Goal: Task Accomplishment & Management: Complete application form

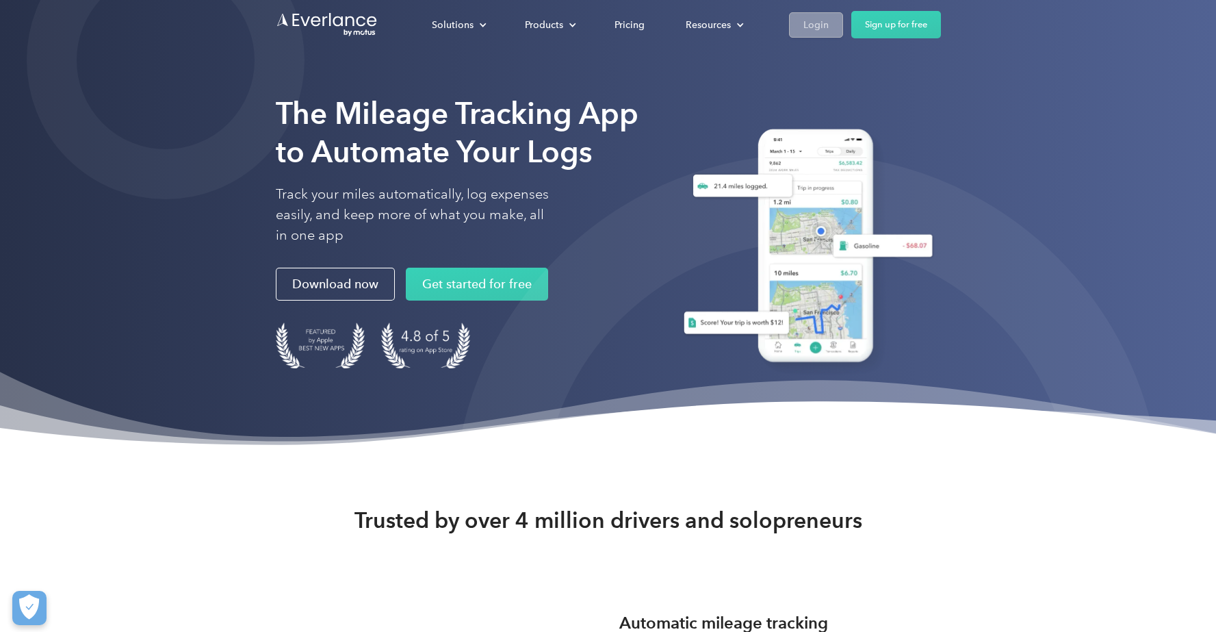
click at [822, 21] on div "Login" at bounding box center [816, 24] width 25 height 17
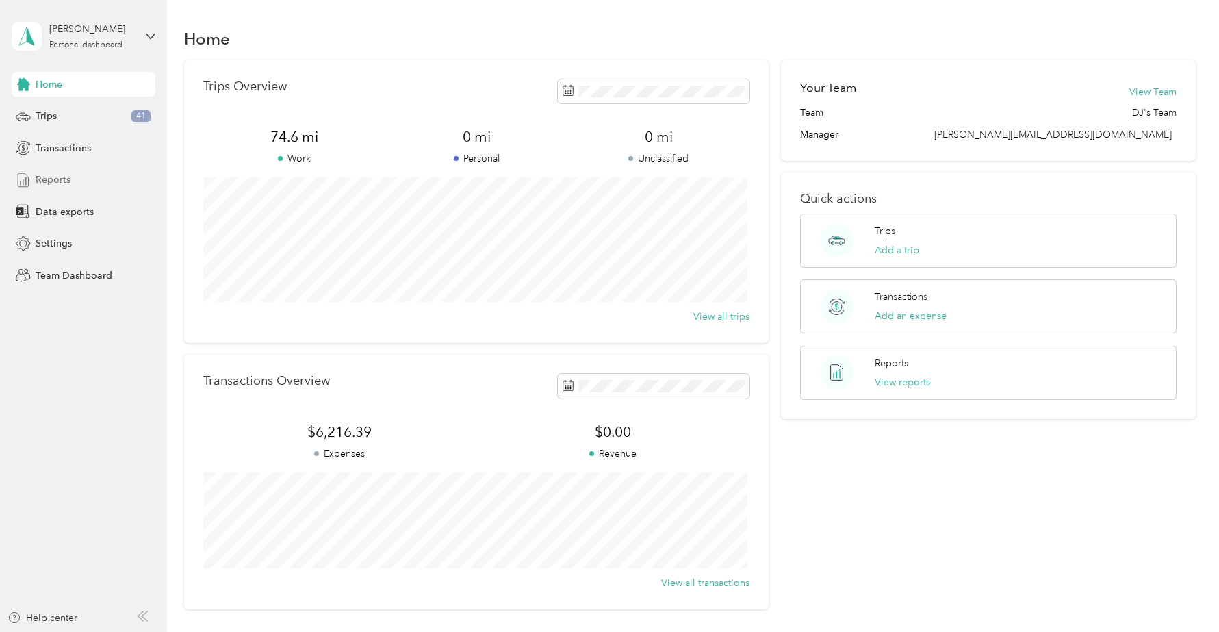
click at [43, 181] on span "Reports" at bounding box center [53, 180] width 35 height 14
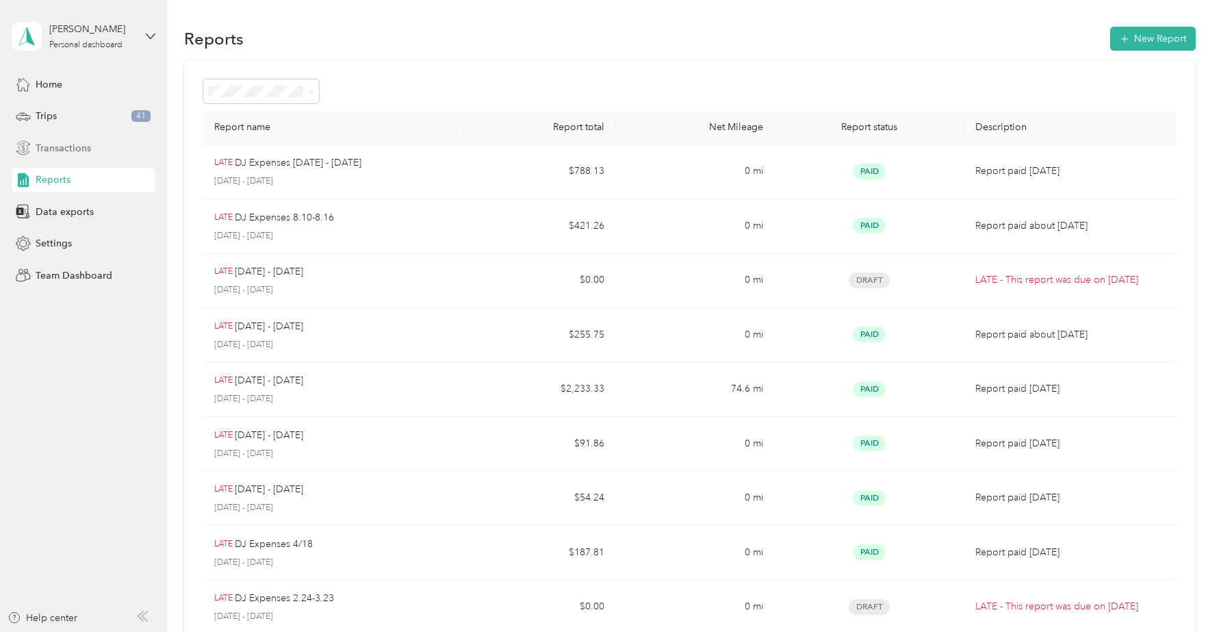
click at [58, 155] on span "Transactions" at bounding box center [63, 148] width 55 height 14
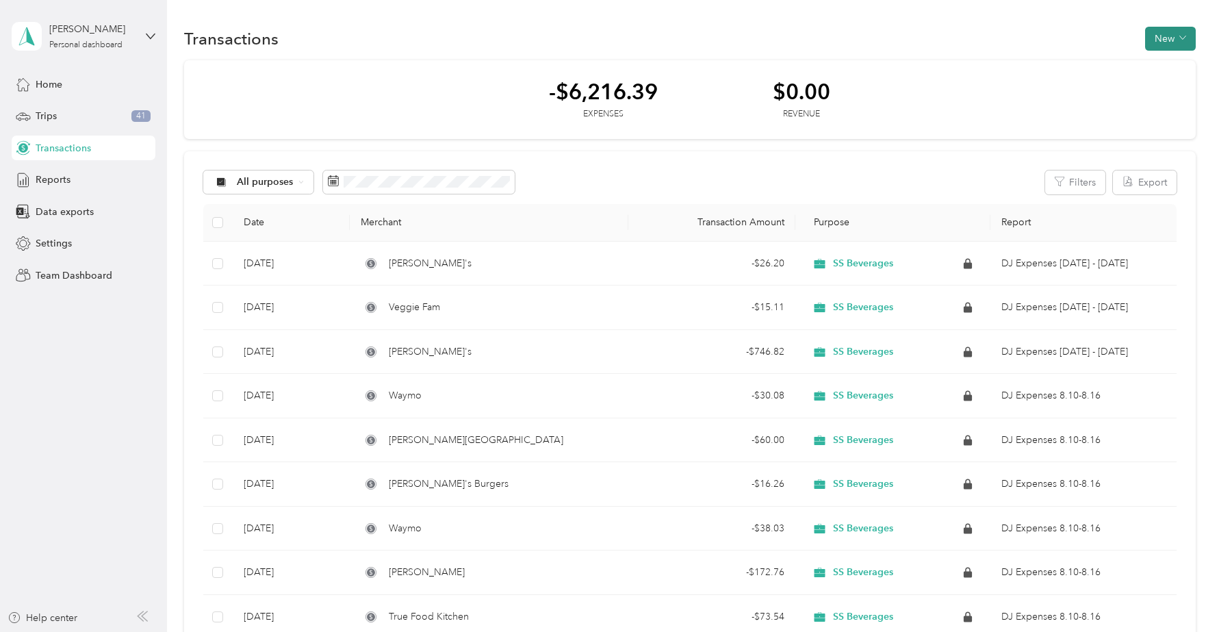
click at [1181, 31] on button "New" at bounding box center [1170, 39] width 51 height 24
click at [1164, 66] on span "Expense" at bounding box center [1163, 65] width 37 height 14
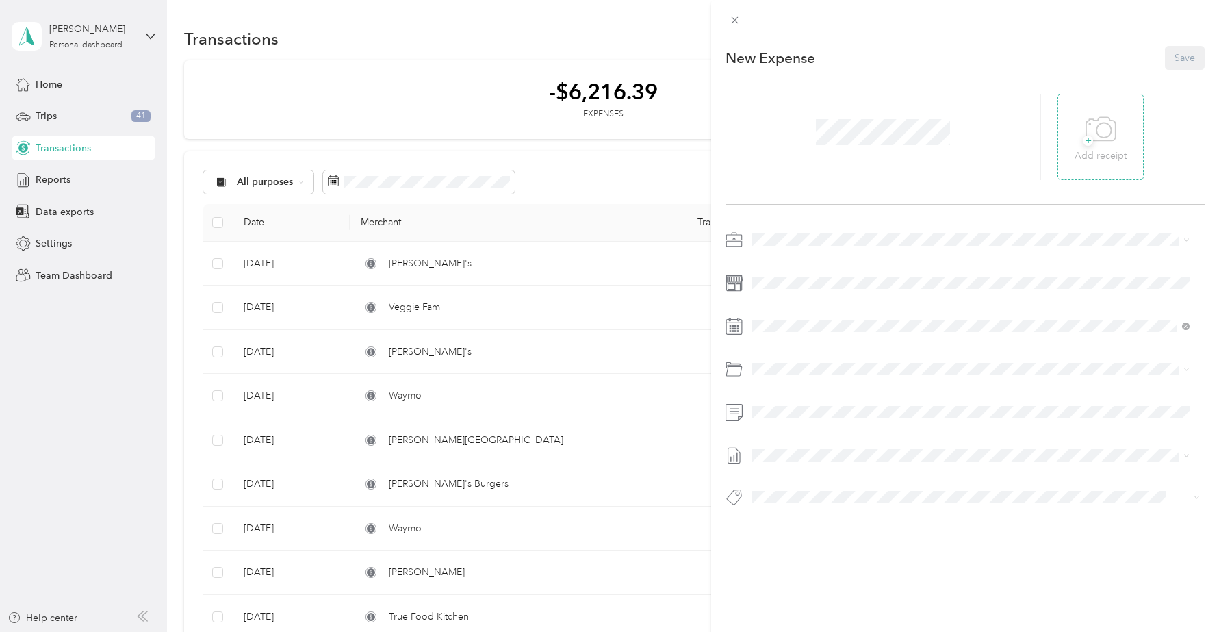
click at [1117, 146] on div "+ Add receipt" at bounding box center [1101, 137] width 52 height 53
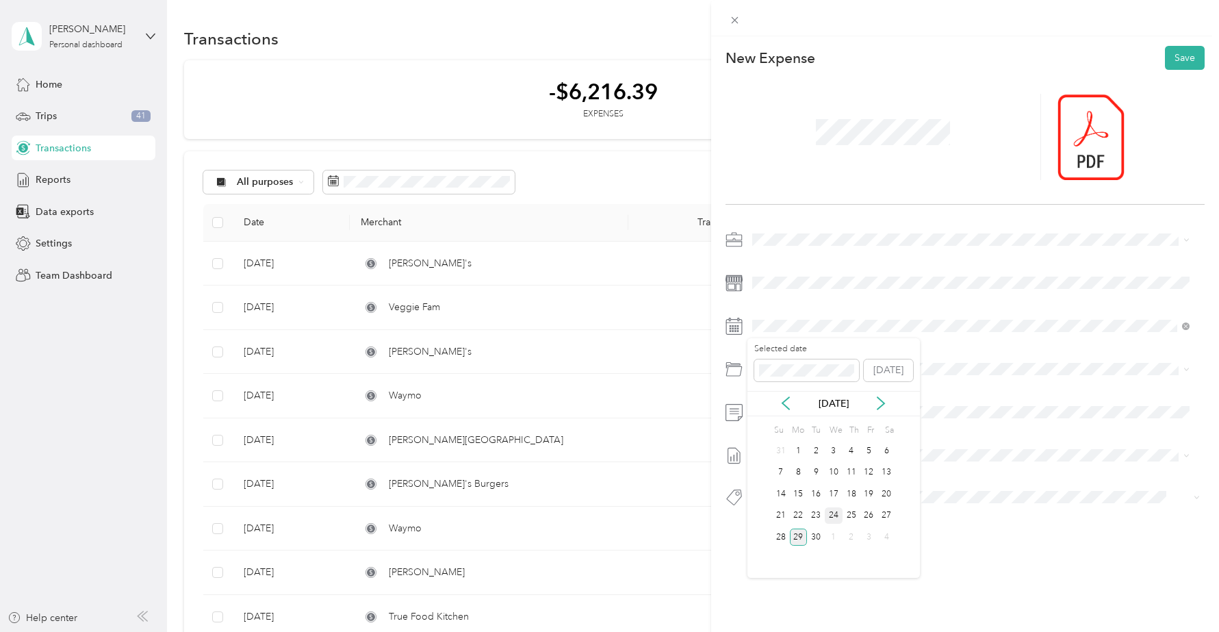
click at [835, 517] on div "24" at bounding box center [834, 515] width 18 height 17
click at [778, 377] on span at bounding box center [976, 369] width 457 height 22
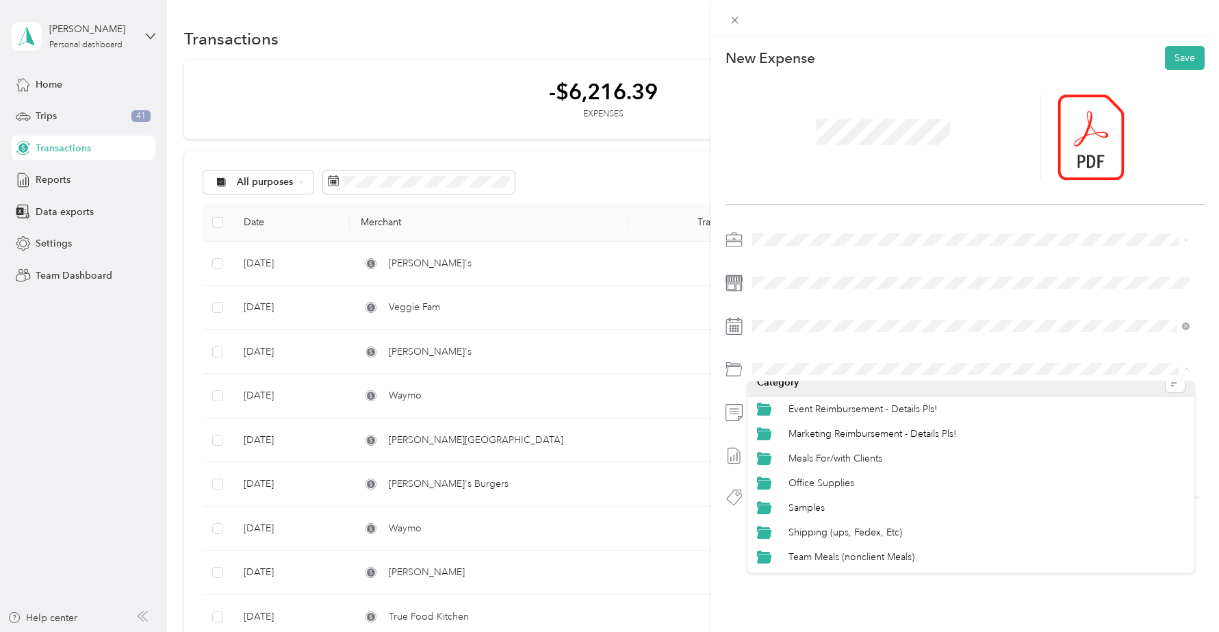
scroll to position [23, 0]
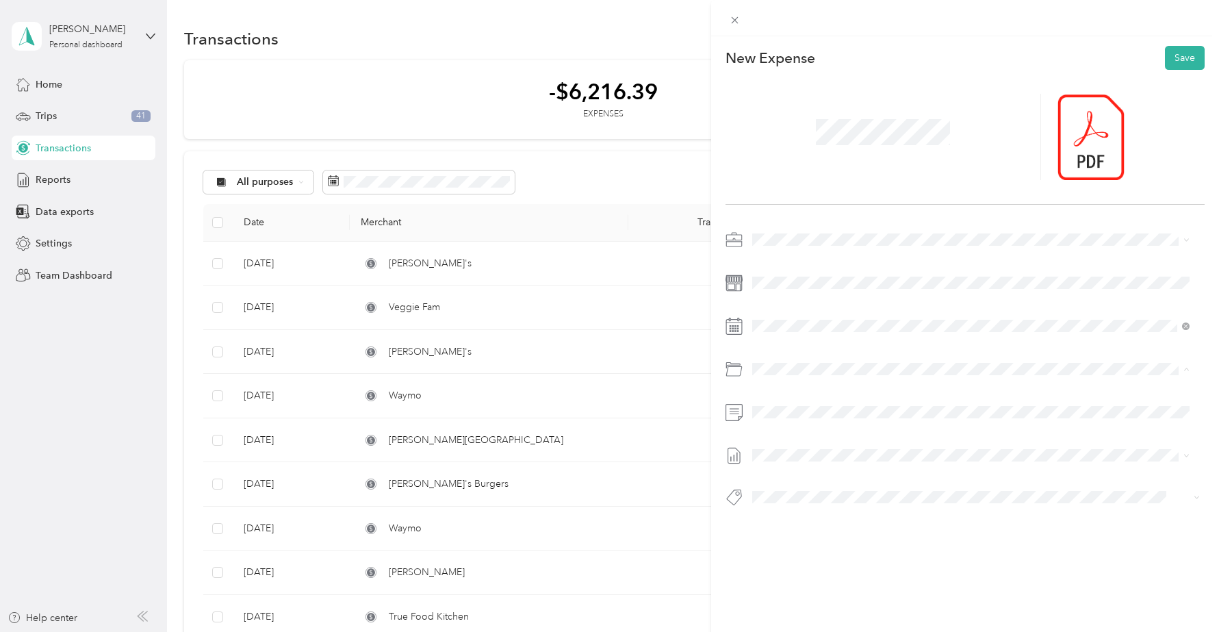
click at [834, 546] on span "Team Meals (nonclient Meals)" at bounding box center [852, 547] width 126 height 12
click at [1173, 59] on button "Save" at bounding box center [1185, 58] width 40 height 24
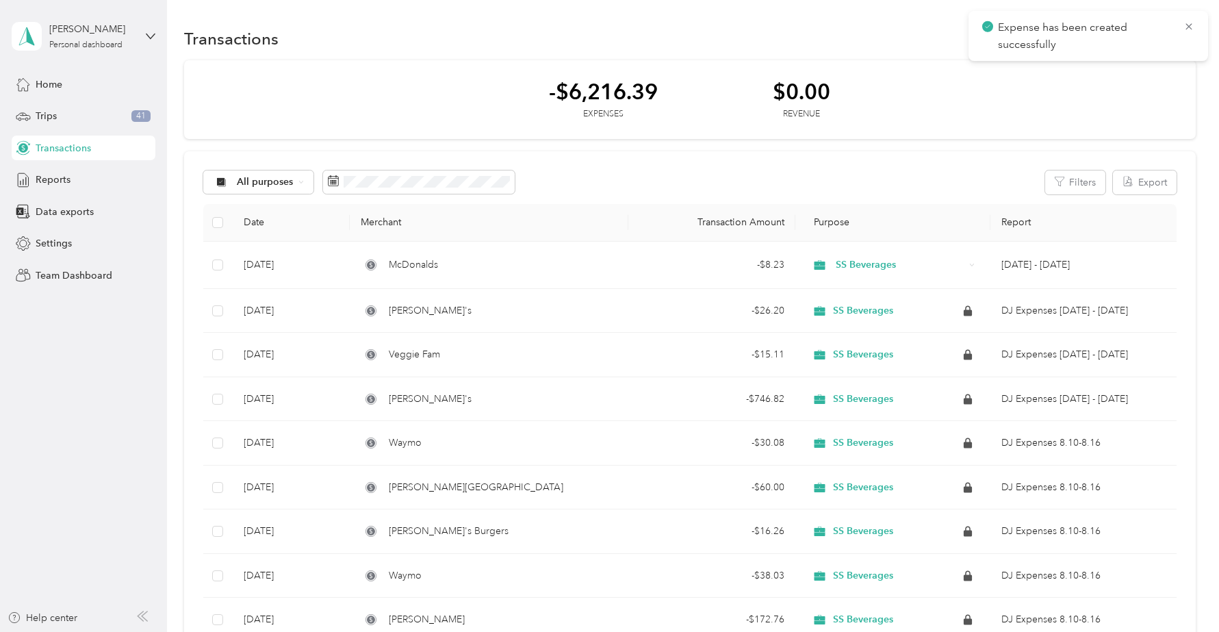
click at [1188, 23] on icon at bounding box center [1189, 27] width 11 height 12
click at [1174, 35] on button "New" at bounding box center [1170, 39] width 51 height 24
click at [1155, 64] on span "Expense" at bounding box center [1163, 65] width 37 height 14
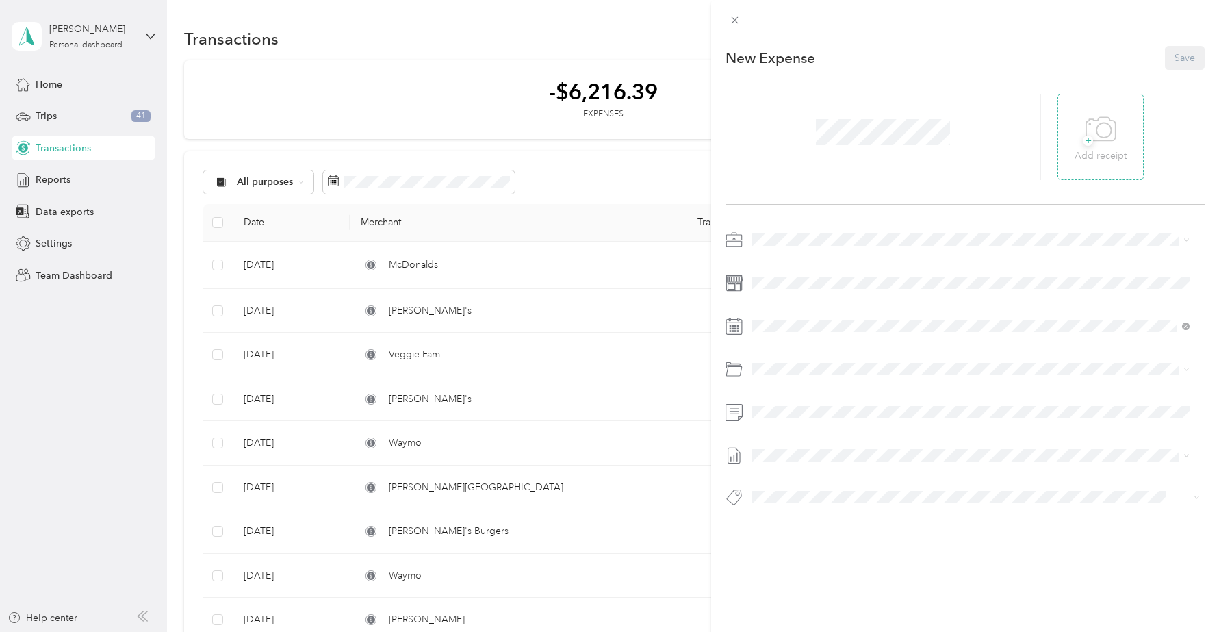
click at [1090, 146] on icon at bounding box center [1101, 130] width 31 height 38
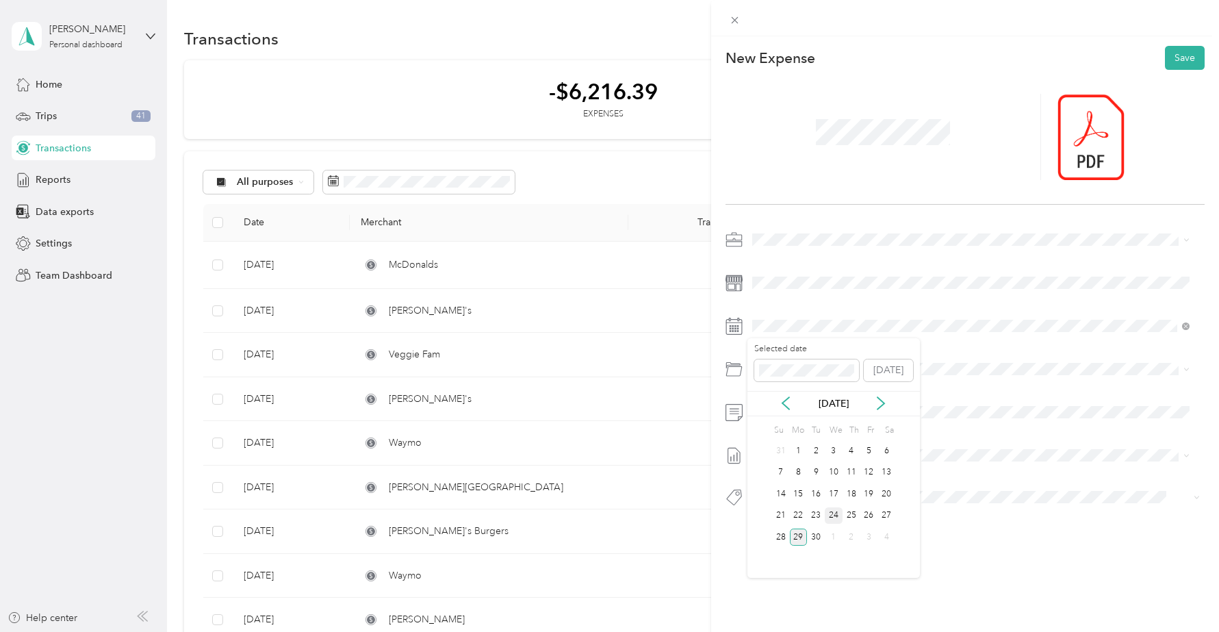
click at [835, 512] on div "24" at bounding box center [834, 515] width 18 height 17
click at [790, 378] on span at bounding box center [976, 369] width 457 height 22
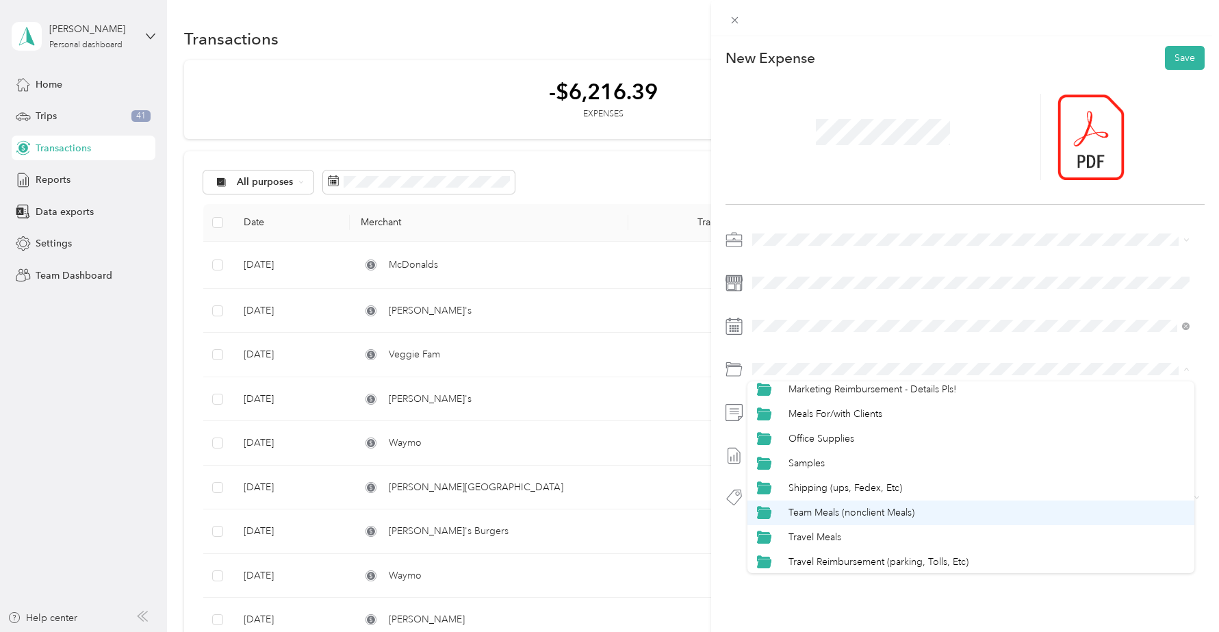
scroll to position [59, 0]
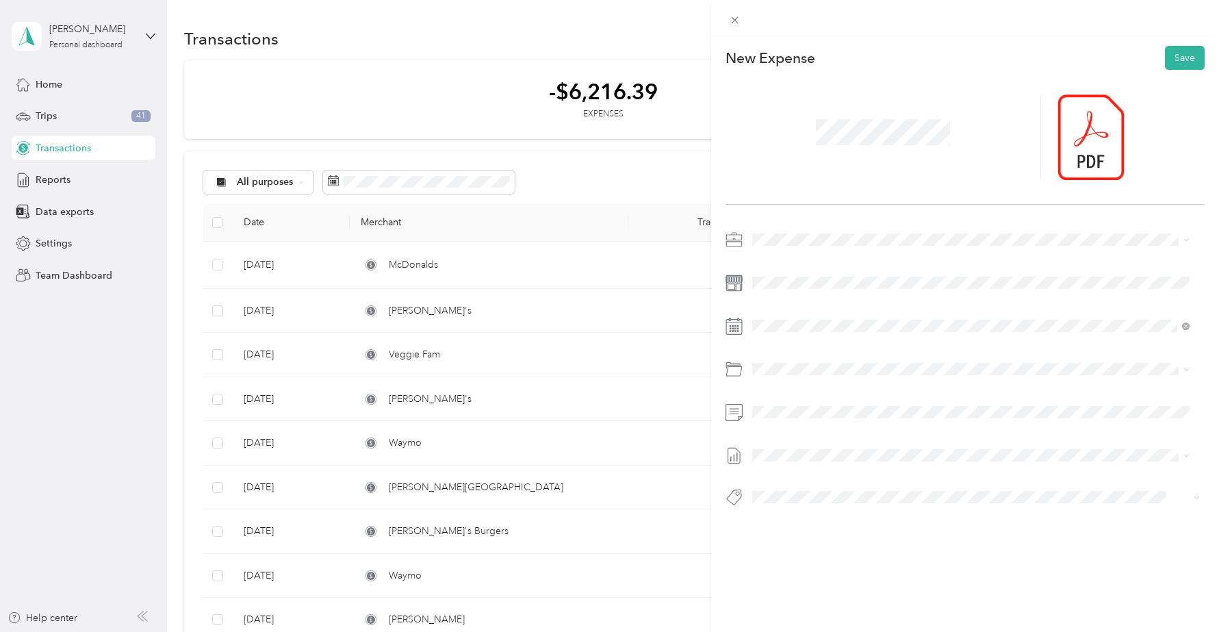
click at [836, 530] on span "Travel Meals" at bounding box center [815, 535] width 53 height 12
click at [1177, 59] on button "Save" at bounding box center [1185, 58] width 40 height 24
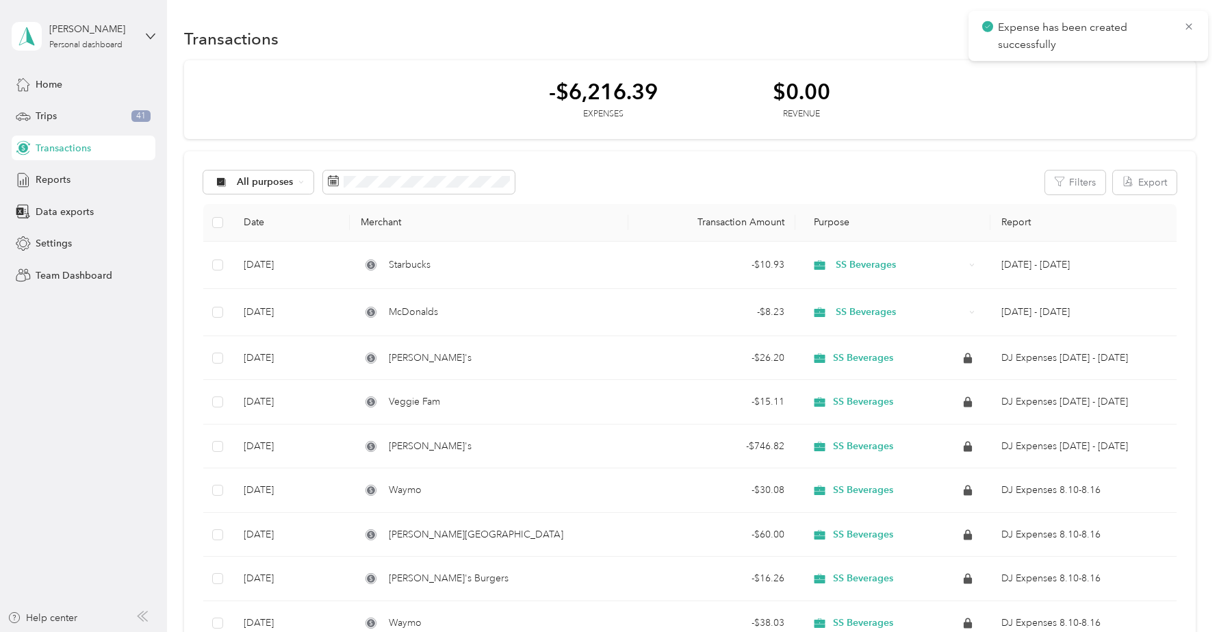
click at [1190, 23] on icon at bounding box center [1189, 27] width 11 height 12
click at [1180, 34] on icon "button" at bounding box center [1182, 37] width 7 height 7
click at [1158, 66] on span "Expense" at bounding box center [1163, 65] width 37 height 14
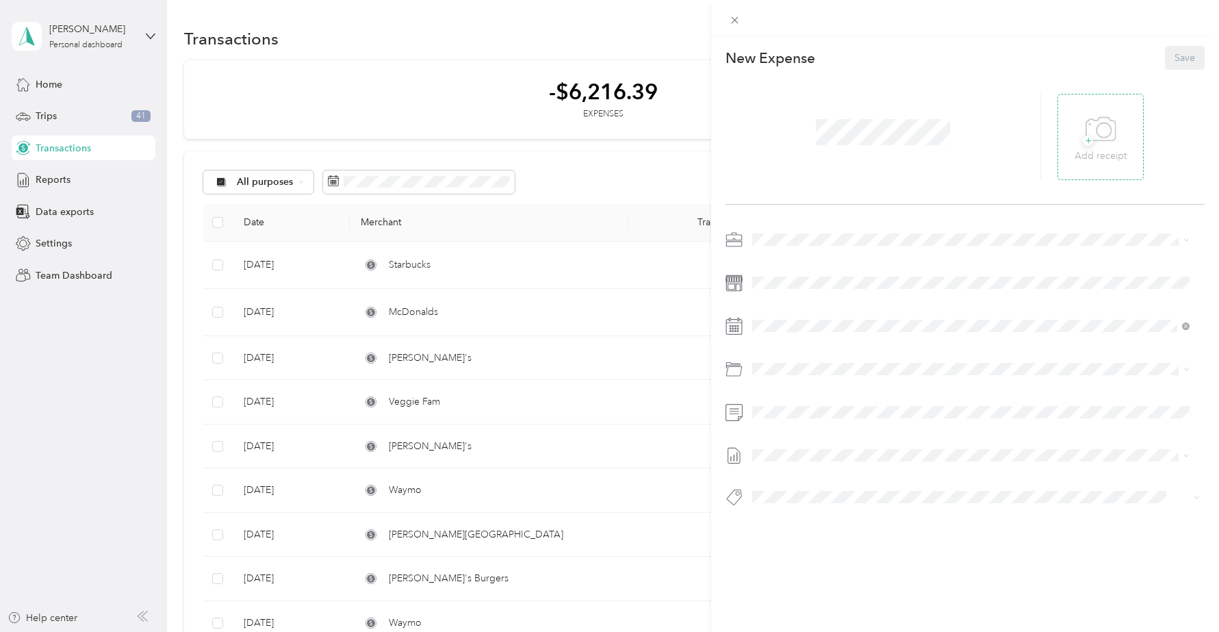
click at [1097, 149] on p "Add receipt" at bounding box center [1101, 156] width 52 height 15
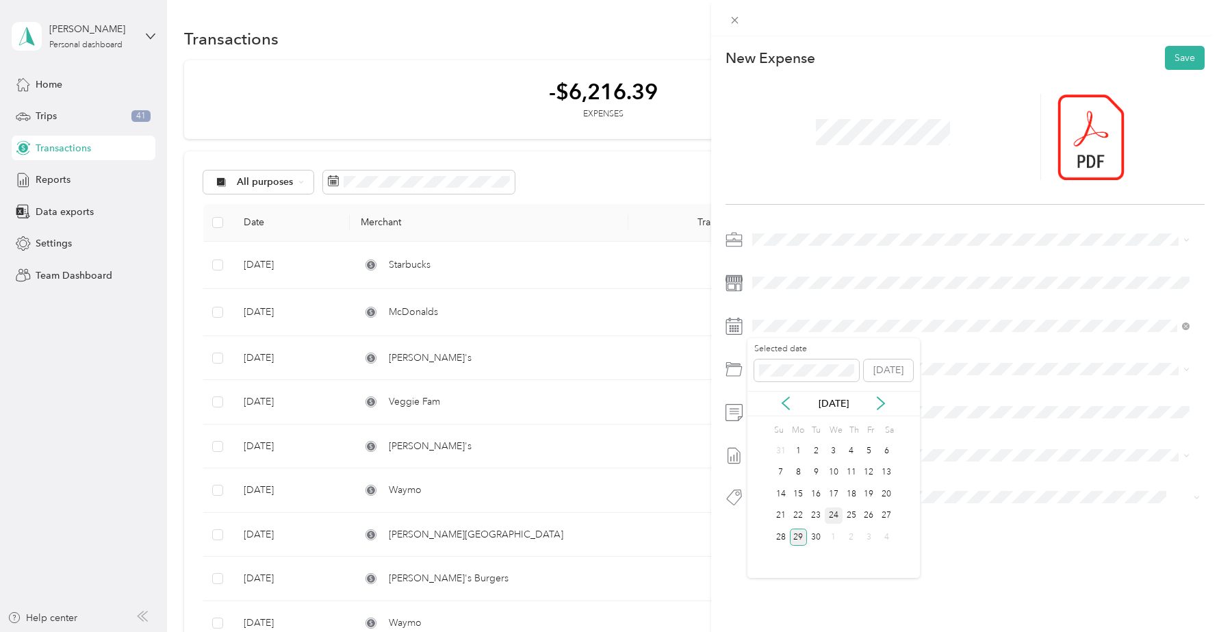
click at [837, 509] on div "24" at bounding box center [834, 515] width 18 height 17
click at [783, 385] on div at bounding box center [965, 373] width 479 height 31
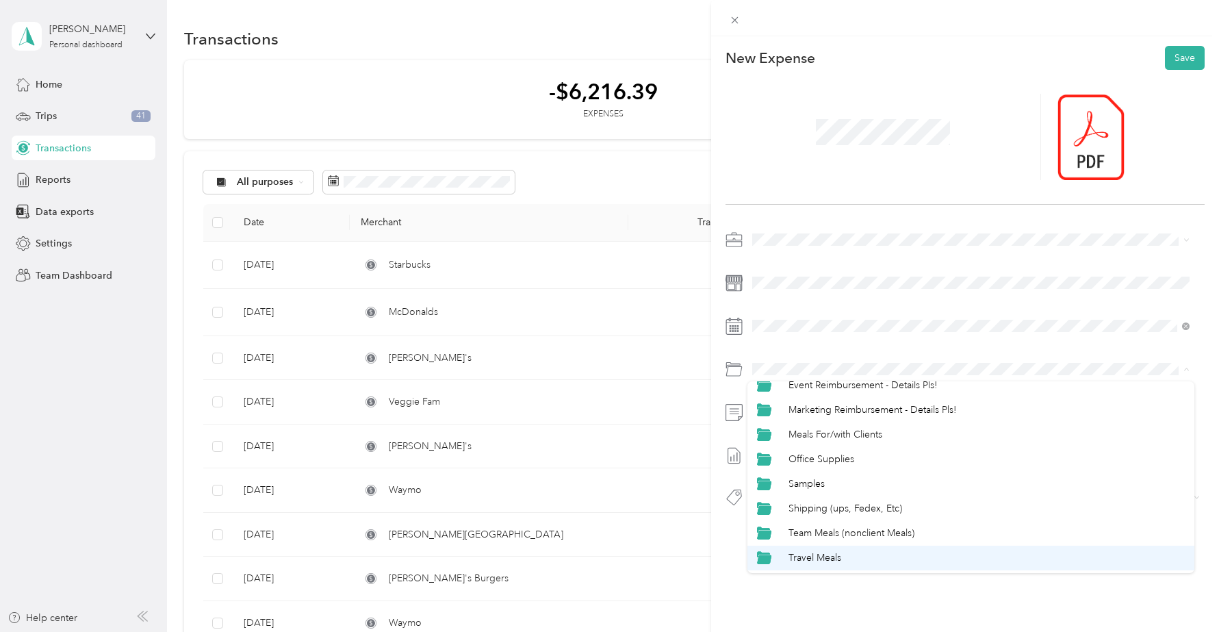
scroll to position [38, 0]
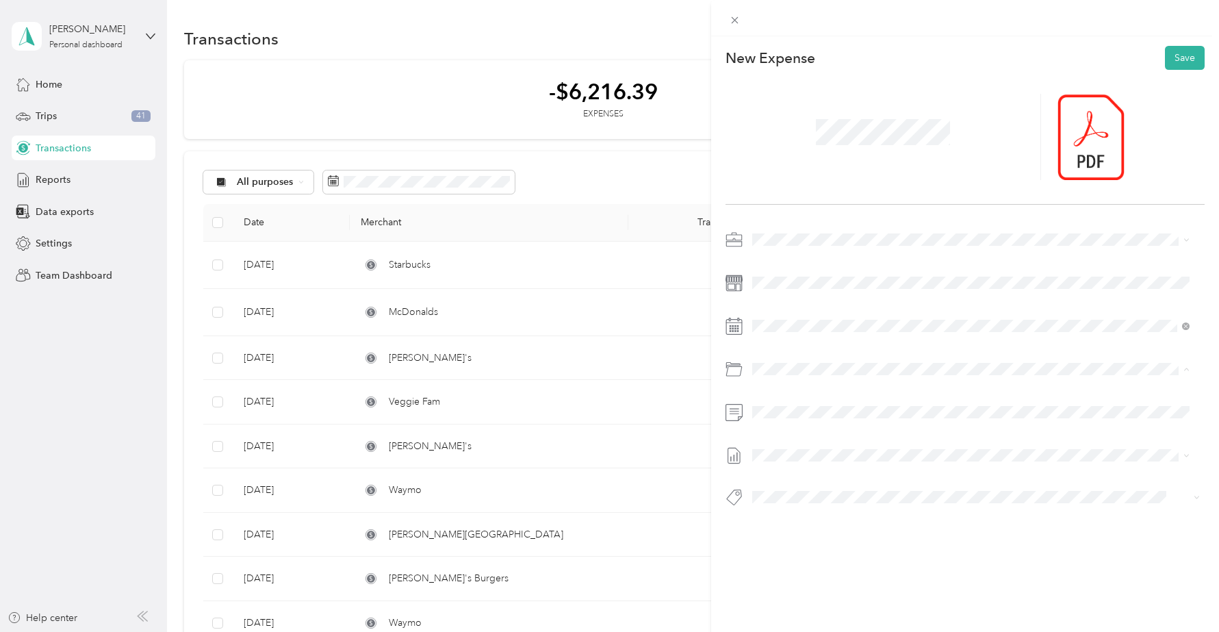
click at [817, 552] on span "Travel Meals" at bounding box center [815, 556] width 53 height 12
click at [1181, 57] on button "Save" at bounding box center [1185, 58] width 40 height 24
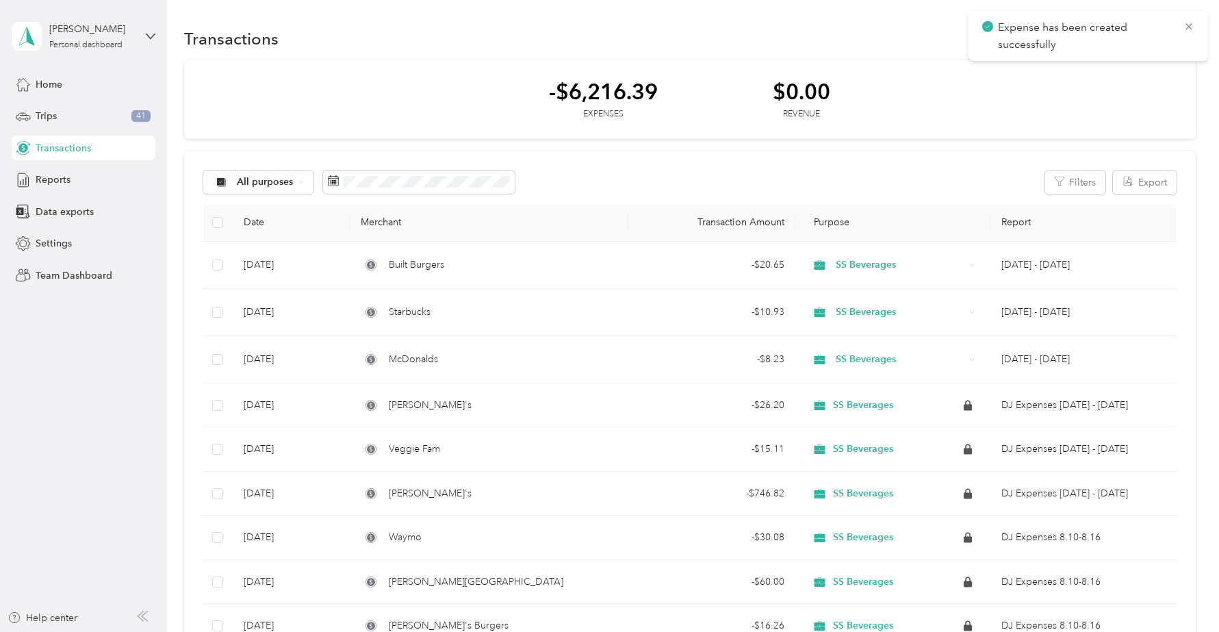
click at [1188, 27] on icon at bounding box center [1189, 26] width 6 height 6
click at [1164, 40] on button "New" at bounding box center [1170, 39] width 51 height 24
click at [1157, 66] on span "Expense" at bounding box center [1163, 65] width 37 height 14
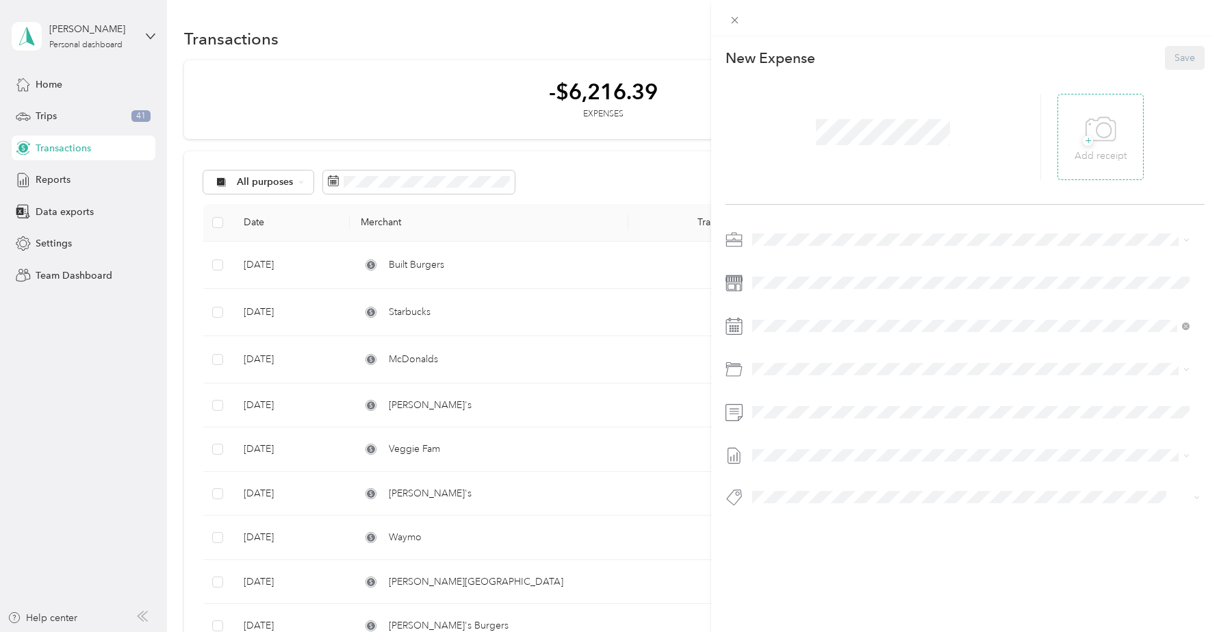
click at [1083, 136] on span "+" at bounding box center [1088, 141] width 10 height 10
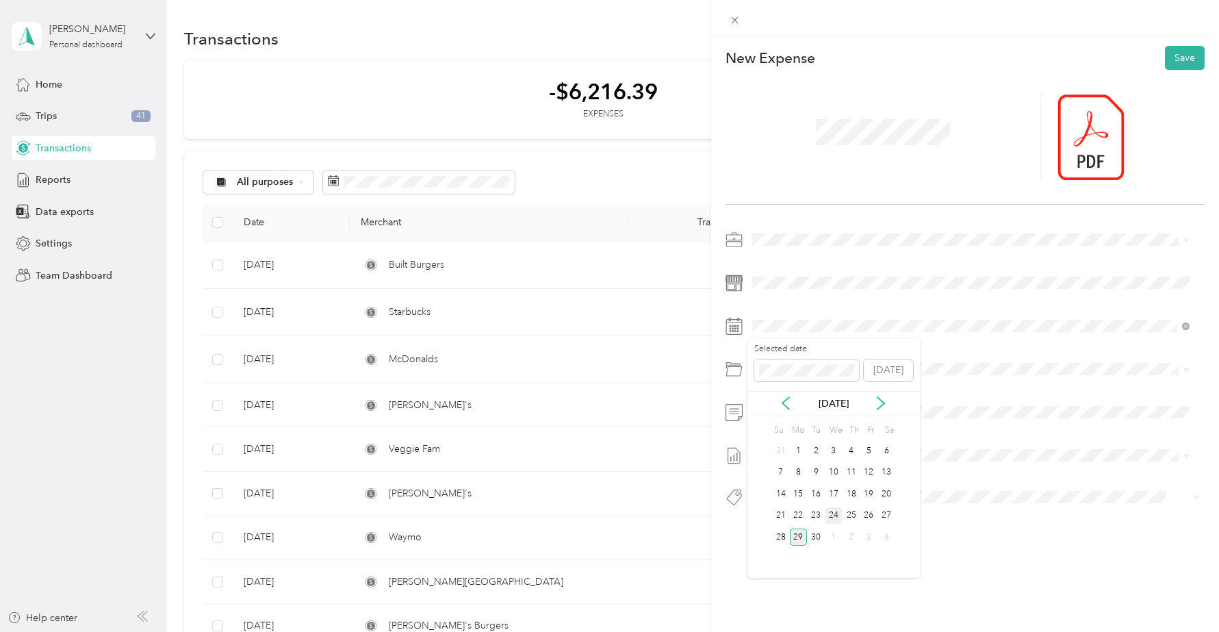
click at [830, 518] on div "24" at bounding box center [834, 515] width 18 height 17
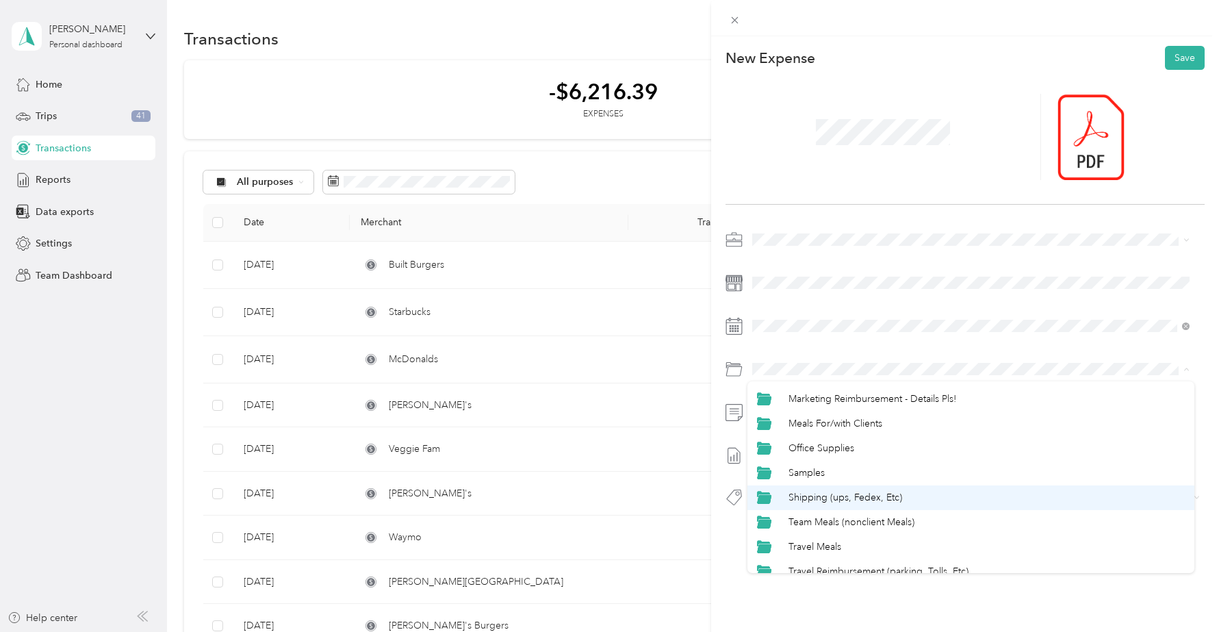
scroll to position [59, 0]
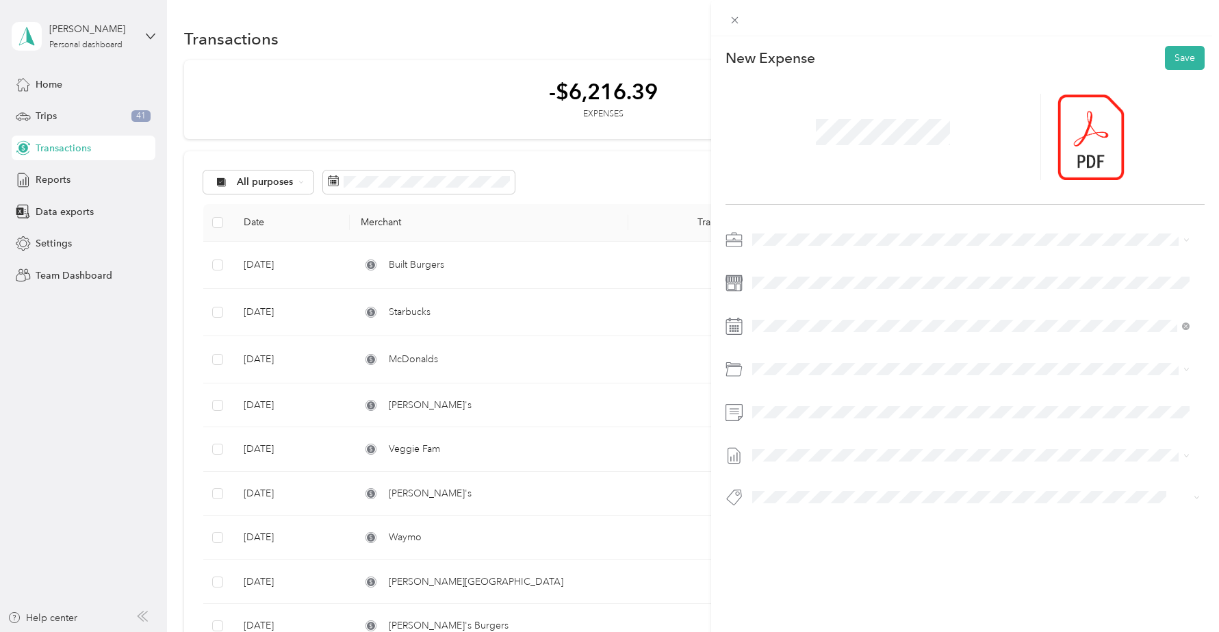
click at [841, 559] on span "Travel Reimbursement (parking, Tolls, Etc)" at bounding box center [879, 558] width 180 height 12
click at [1177, 61] on button "Save" at bounding box center [1185, 58] width 40 height 24
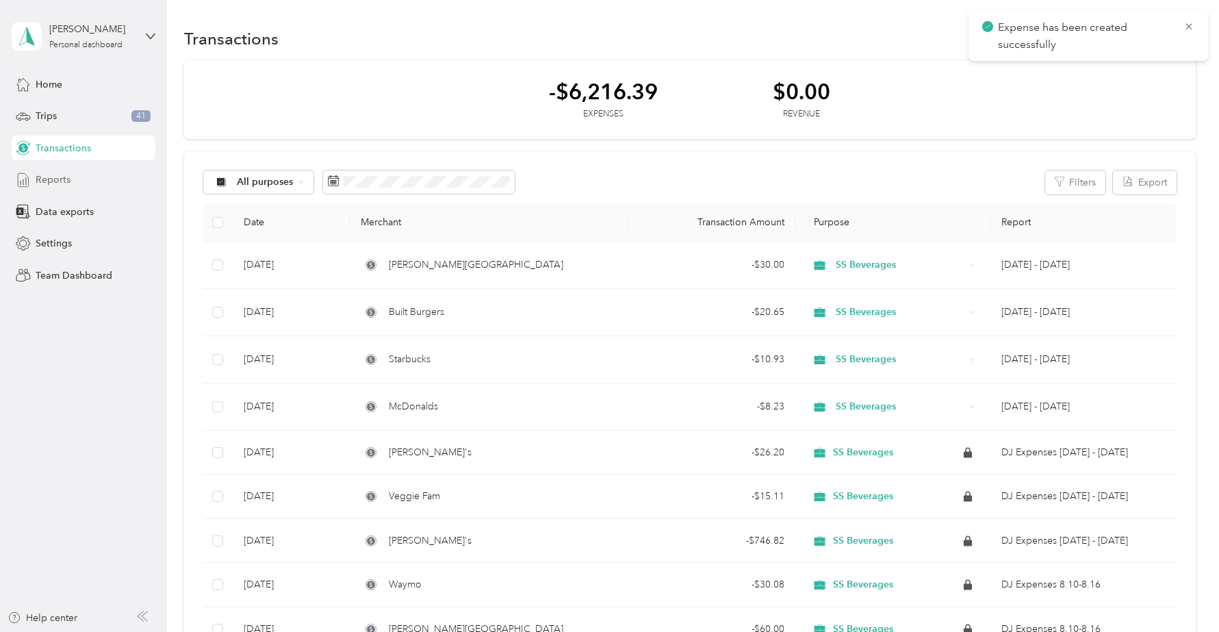
click at [47, 181] on span "Reports" at bounding box center [53, 180] width 35 height 14
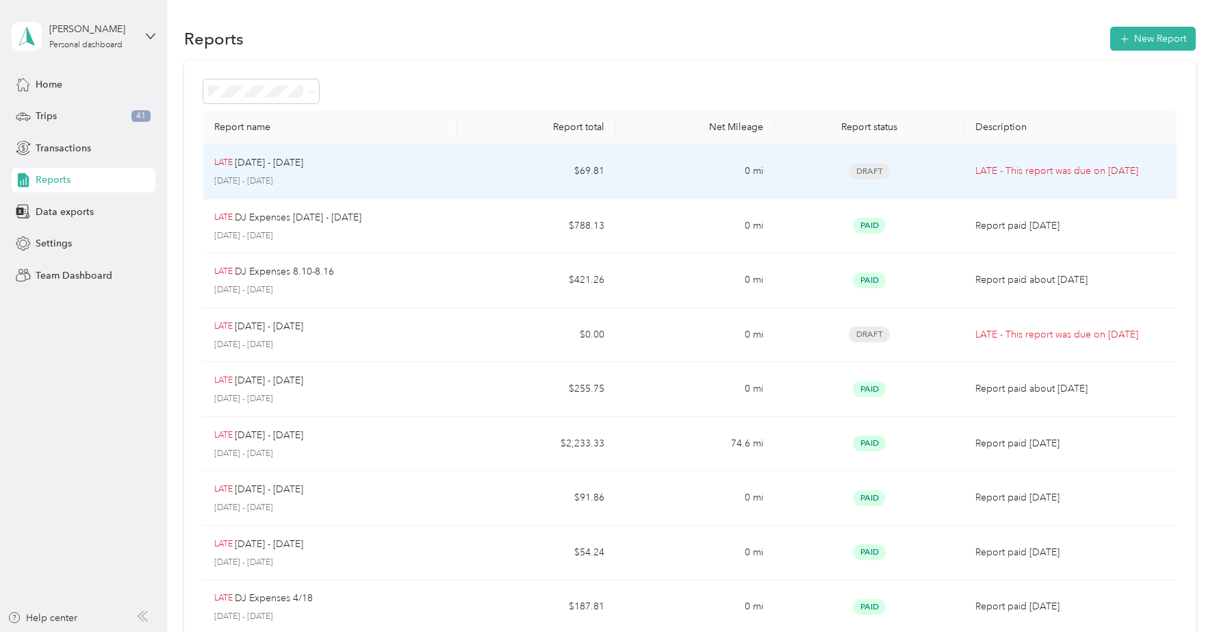
click at [463, 173] on td "$69.81" at bounding box center [536, 171] width 159 height 55
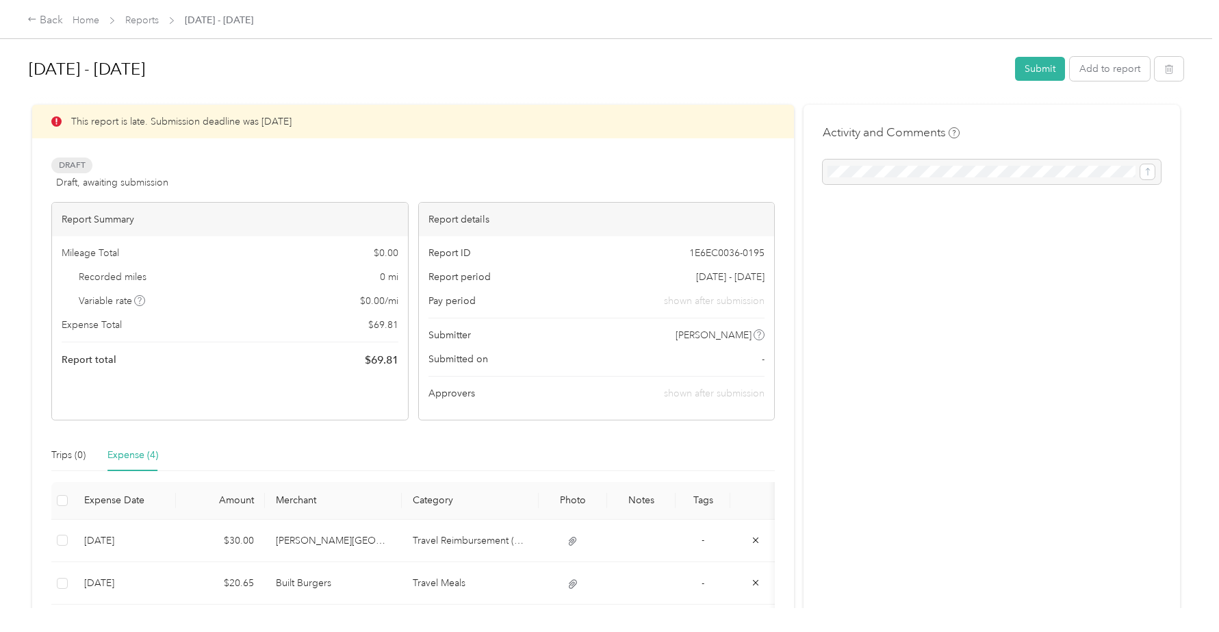
click at [897, 176] on div at bounding box center [992, 172] width 338 height 25
click at [902, 175] on div at bounding box center [992, 172] width 338 height 25
click at [1032, 67] on button "Submit" at bounding box center [1040, 69] width 50 height 24
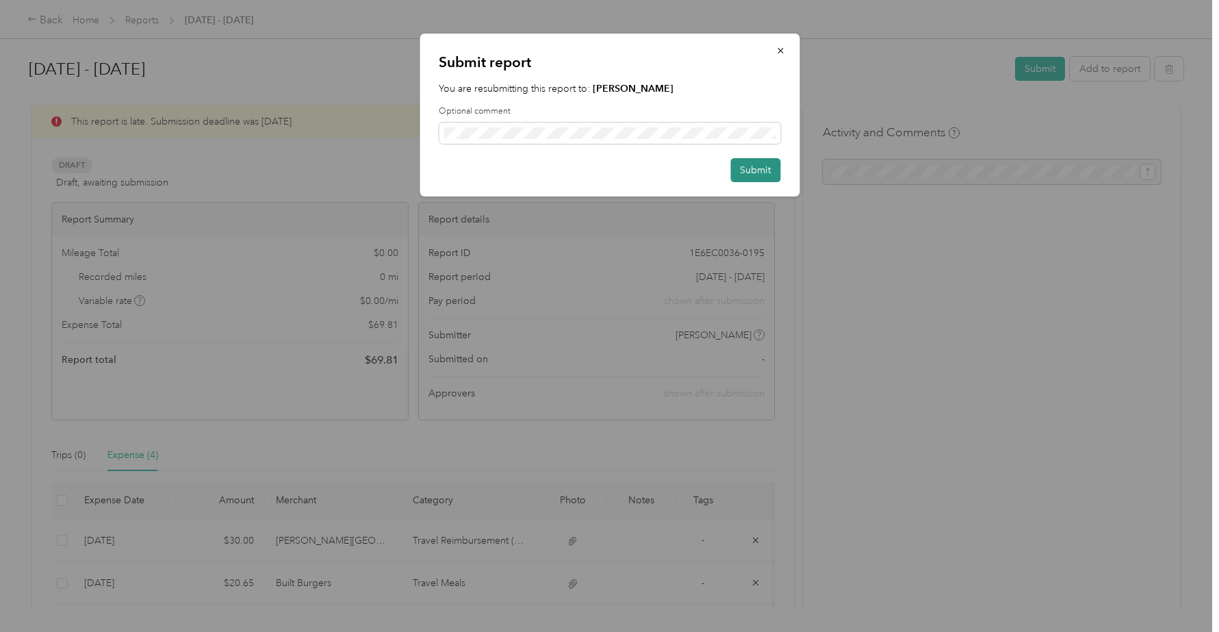
click at [744, 168] on button "Submit" at bounding box center [755, 170] width 50 height 24
